Goal: Check status: Check status

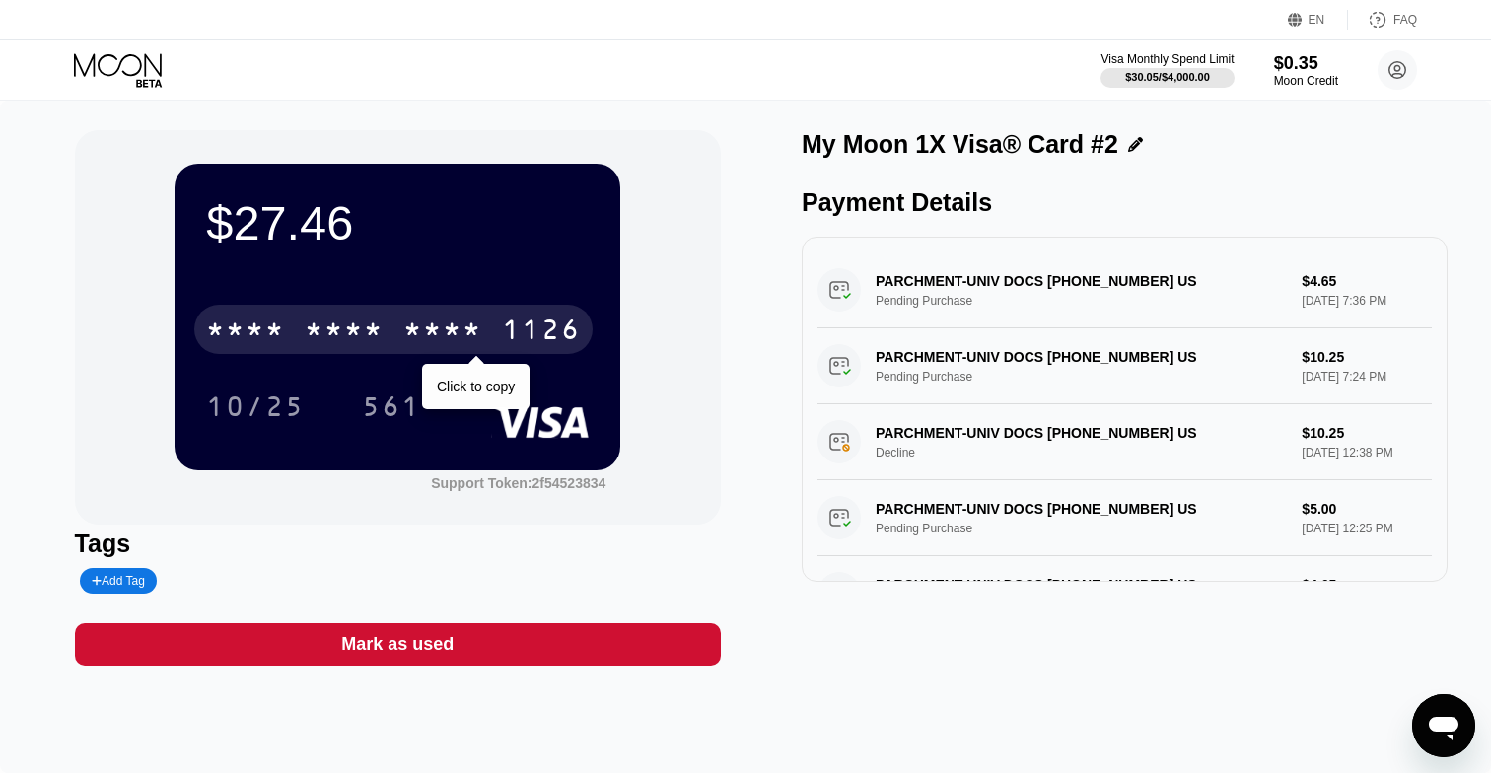
click at [405, 329] on div "* * * *" at bounding box center [442, 332] width 79 height 32
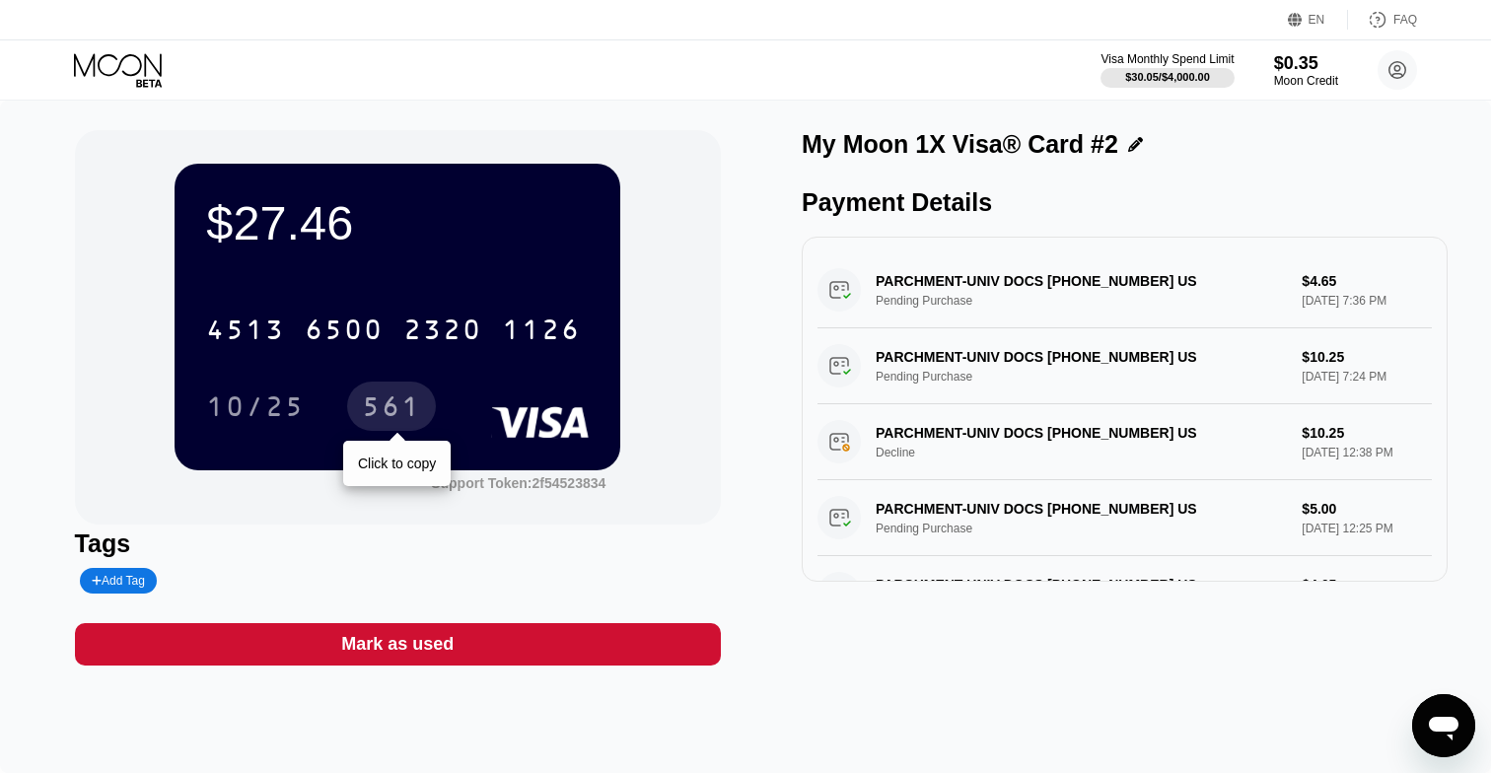
click at [402, 407] on div "561" at bounding box center [391, 409] width 59 height 32
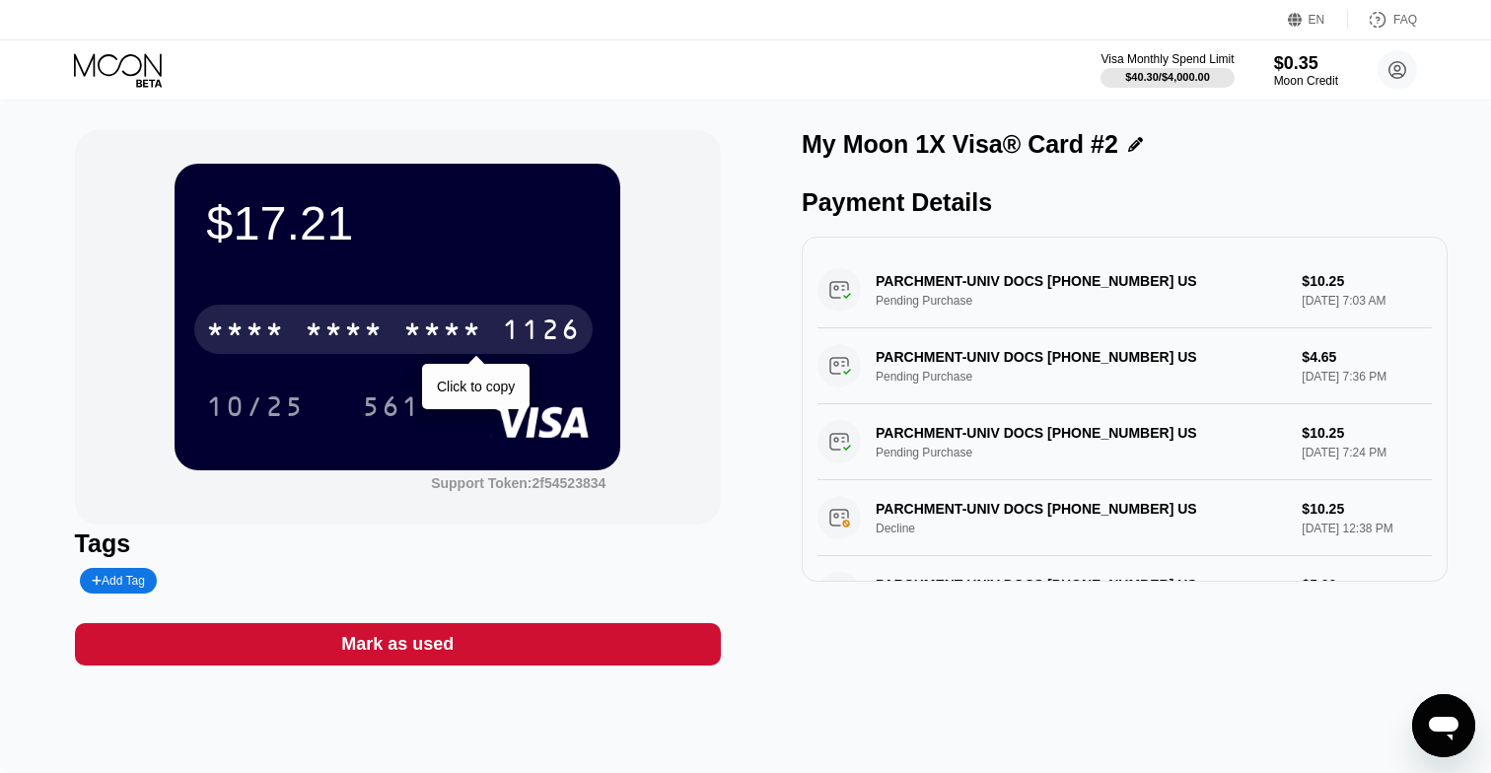
click at [369, 344] on div "* * * *" at bounding box center [344, 332] width 79 height 32
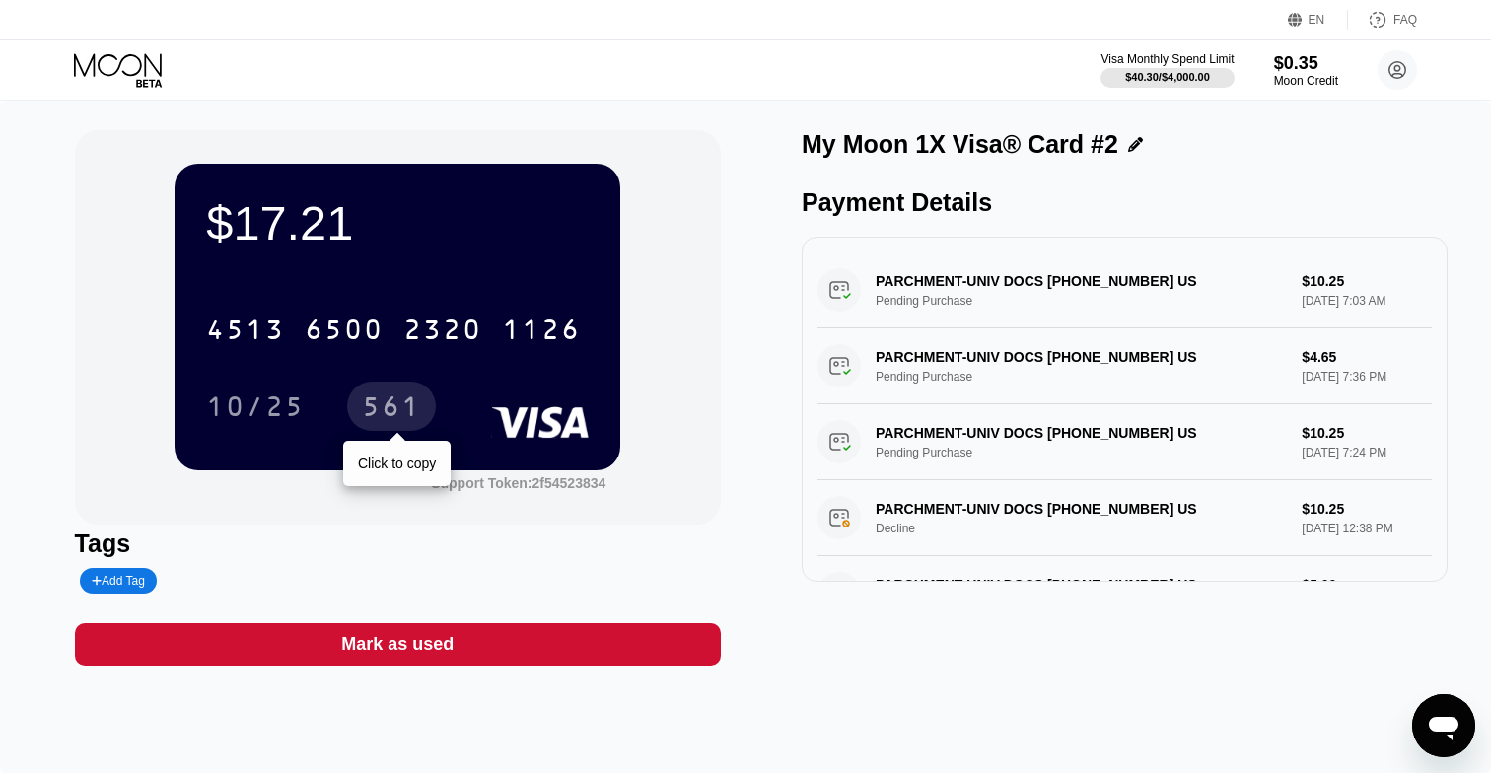
click at [389, 416] on div "561" at bounding box center [391, 409] width 59 height 32
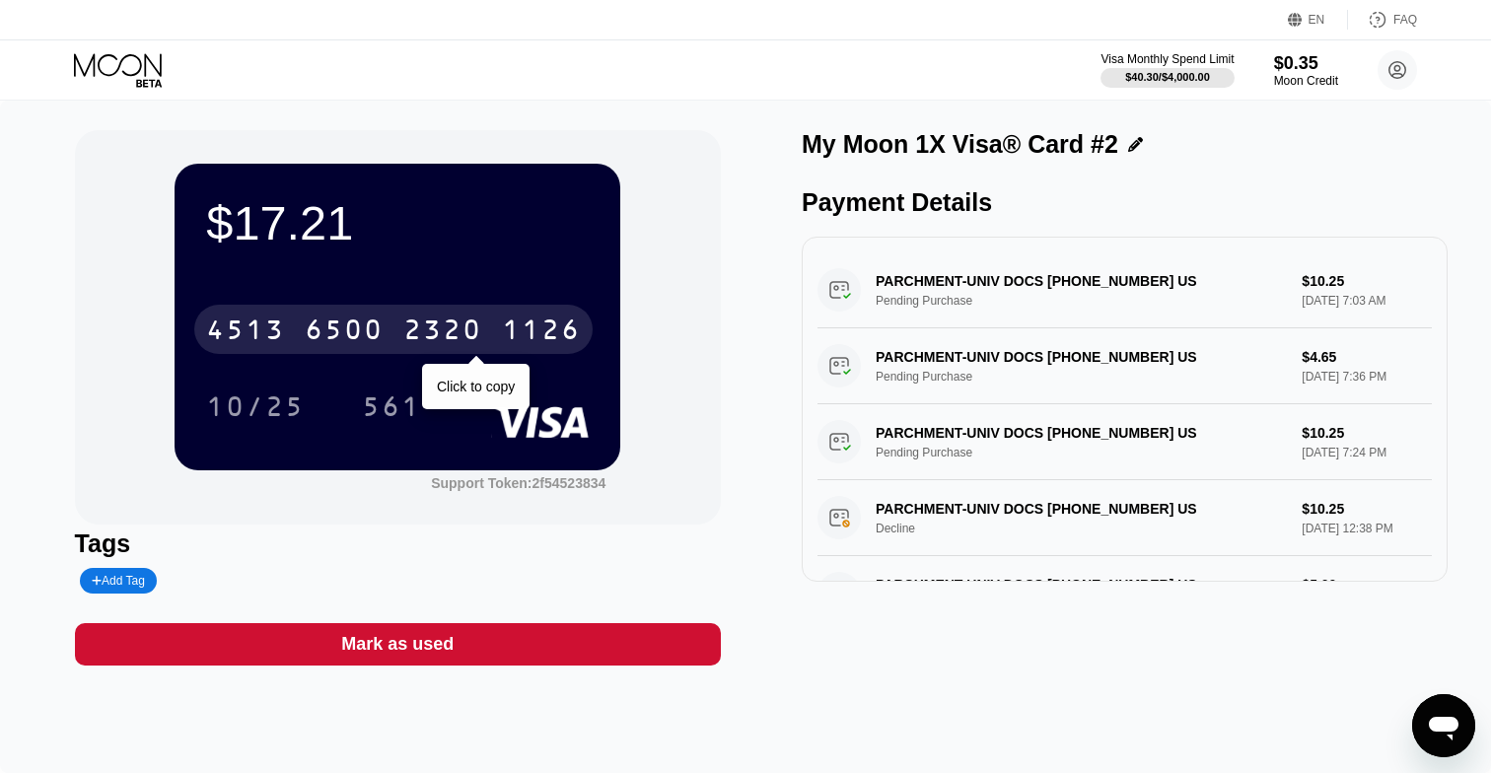
click at [397, 343] on div "[CREDIT_CARD_NUMBER]" at bounding box center [393, 329] width 398 height 49
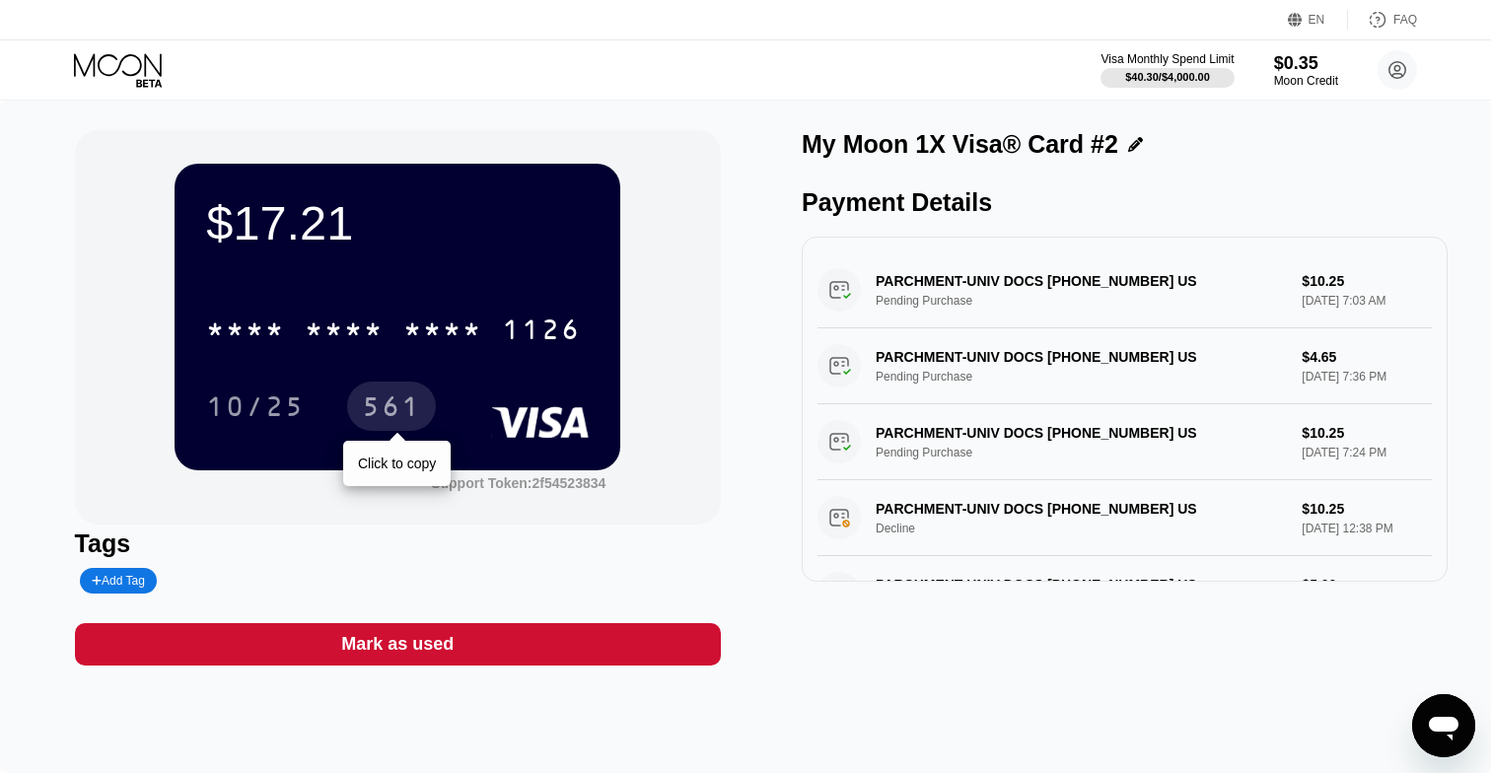
click at [387, 410] on div "561" at bounding box center [391, 409] width 59 height 32
